Goal: Find specific page/section: Find specific page/section

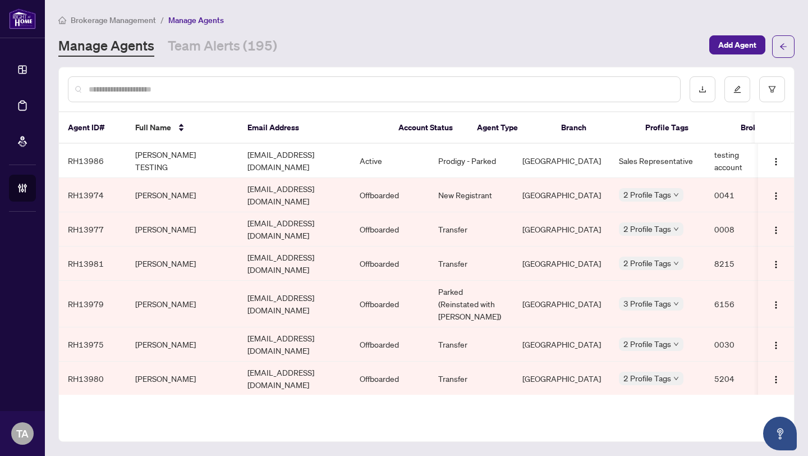
click at [342, 183] on td "[EMAIL_ADDRESS][DOMAIN_NAME]" at bounding box center [294, 195] width 112 height 34
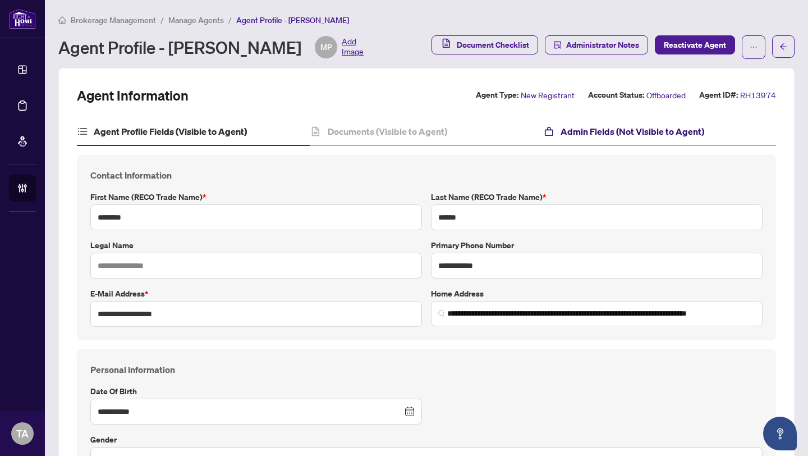
click at [591, 130] on h4 "Admin Fields (Not Visible to Agent)" at bounding box center [633, 131] width 144 height 13
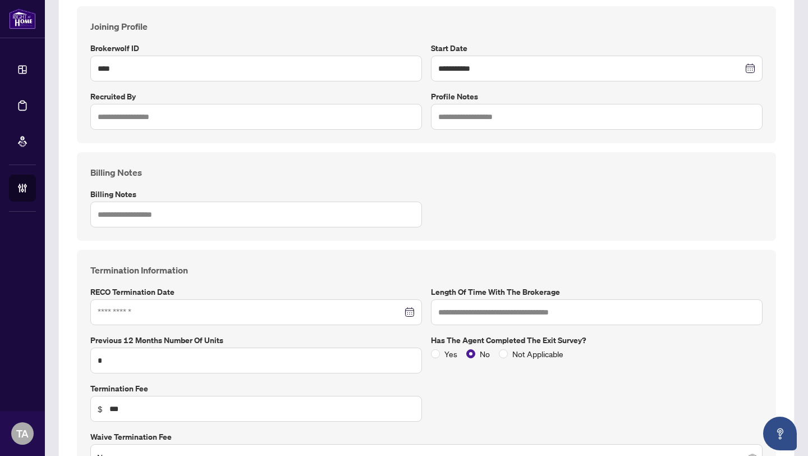
scroll to position [38, 0]
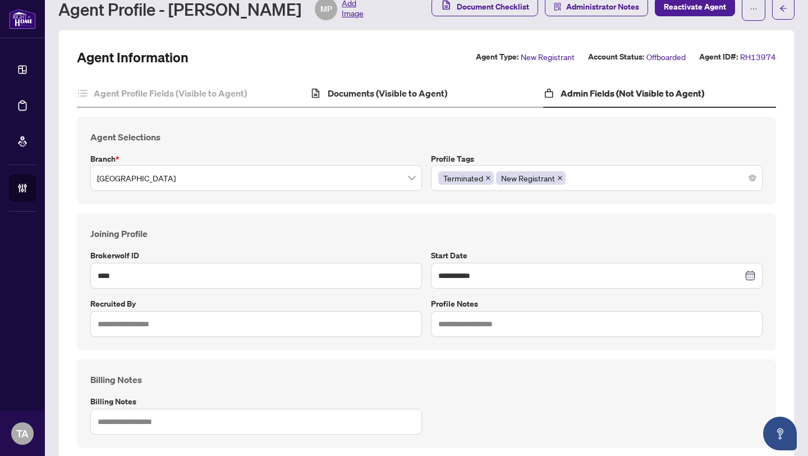
click at [403, 104] on div "Documents (Visible to Agent)" at bounding box center [426, 94] width 233 height 28
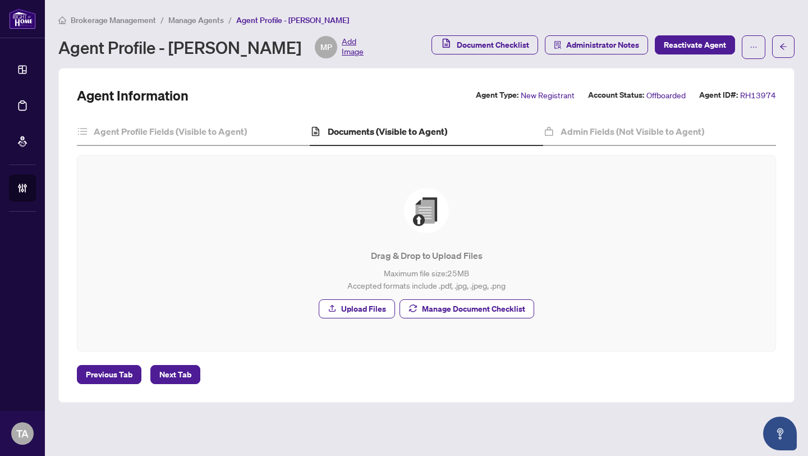
drag, startPoint x: 310, startPoint y: 49, endPoint x: 175, endPoint y: 46, distance: 135.3
click at [175, 46] on div "Agent Profile - [PERSON_NAME] MP Add Image" at bounding box center [210, 47] width 305 height 22
copy div "[PERSON_NAME]"
